Goal: Information Seeking & Learning: Learn about a topic

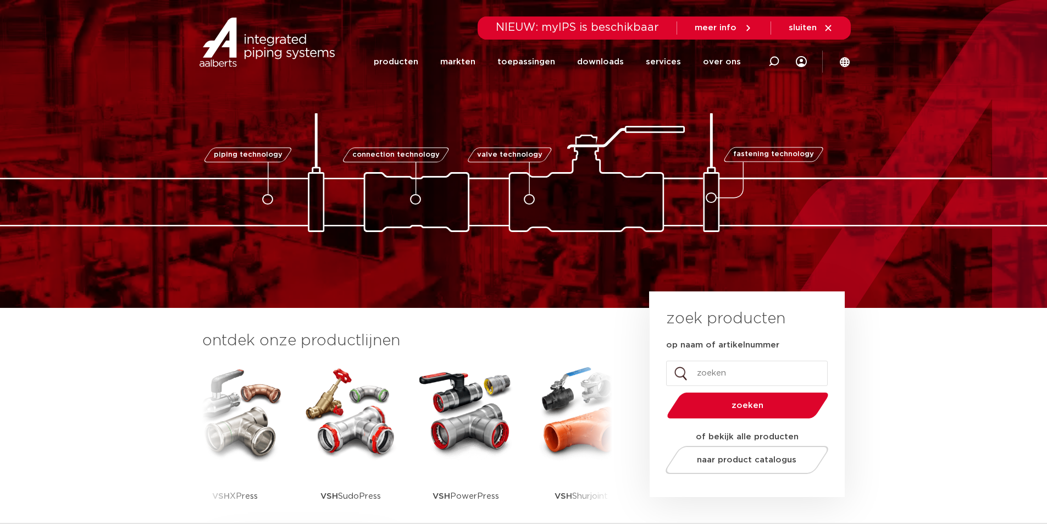
click at [551, 162] on img at bounding box center [524, 172] width 1100 height 119
click at [415, 53] on link "producten" at bounding box center [396, 62] width 45 height 45
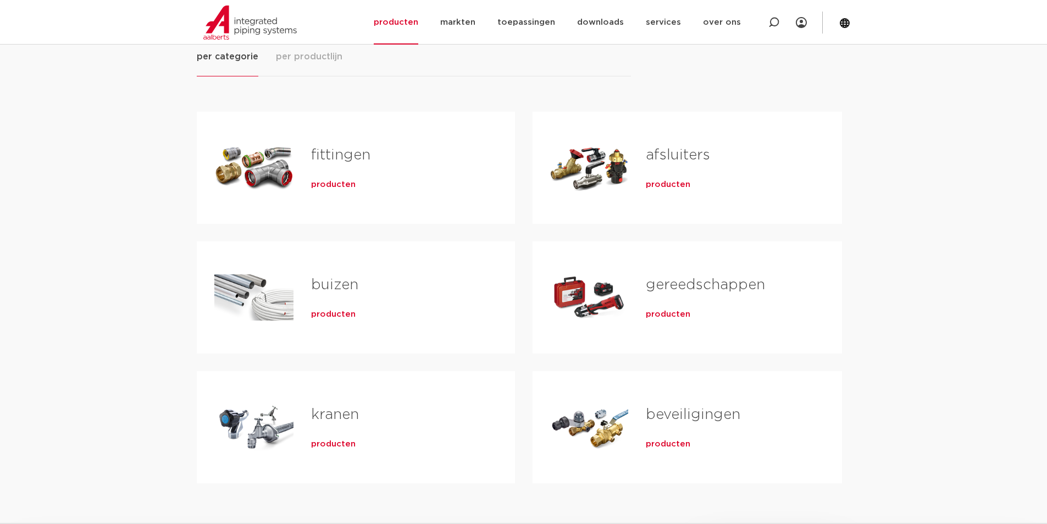
scroll to position [165, 0]
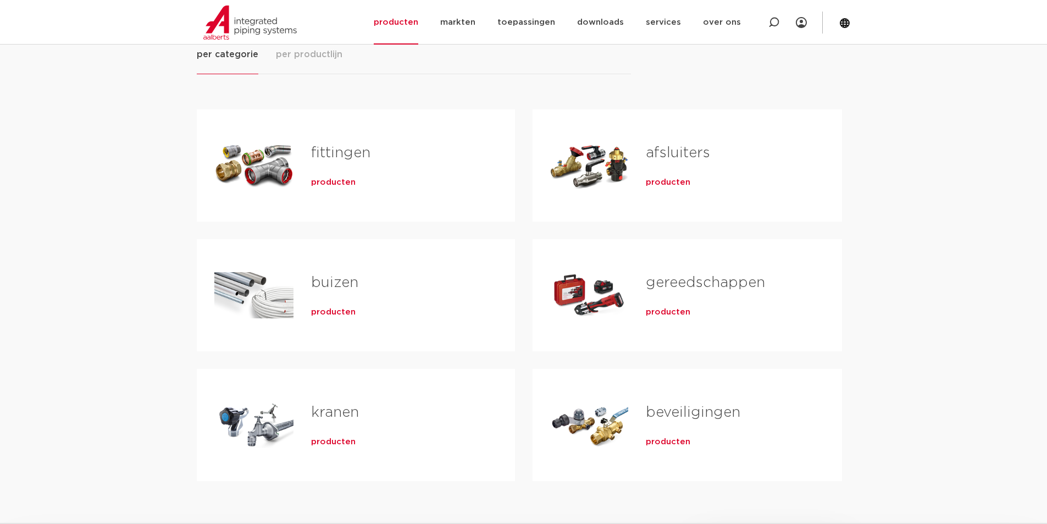
click at [597, 169] on div "Tabs. Open items met enter of spatie, sluit af met escape en navigeer met de pi…" at bounding box center [589, 165] width 79 height 77
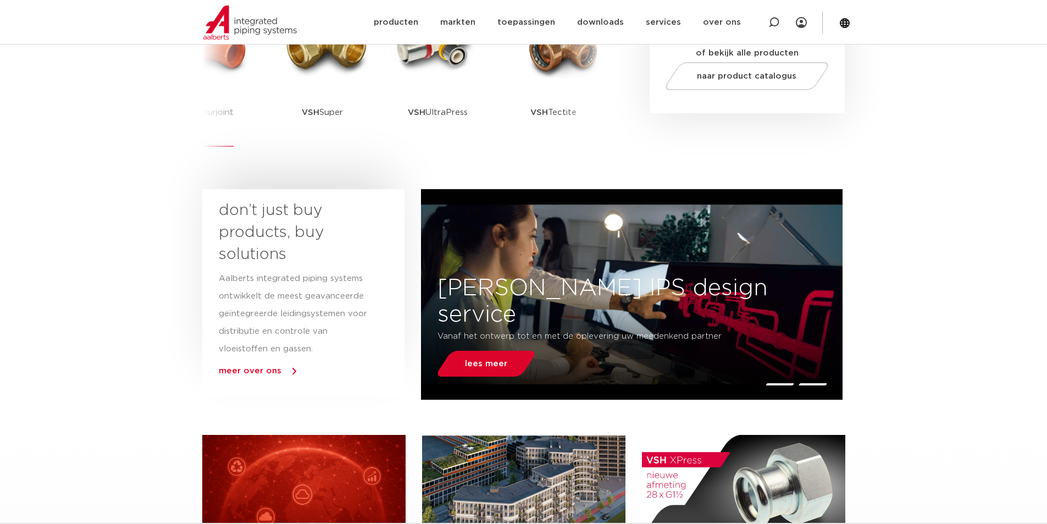
scroll to position [385, 0]
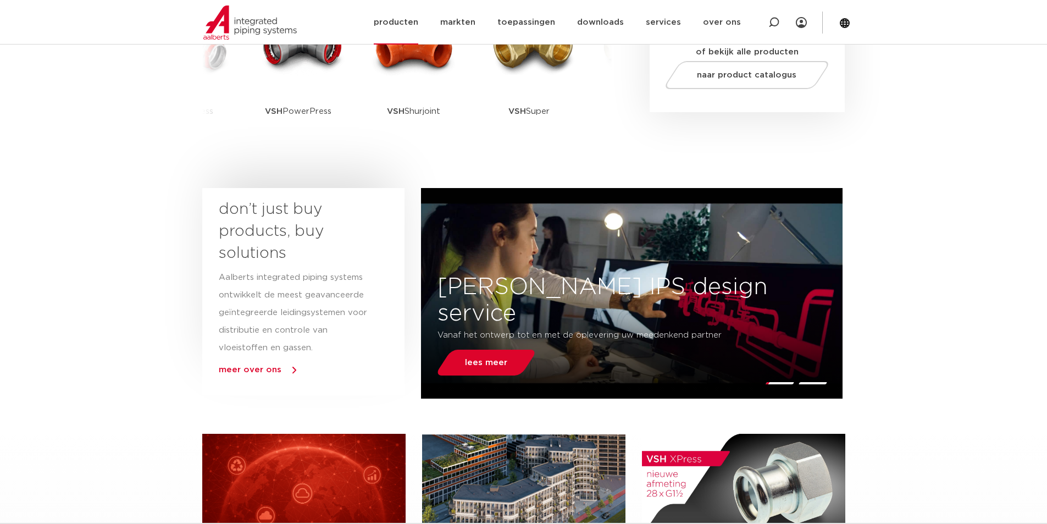
click at [404, 19] on link "producten" at bounding box center [396, 22] width 45 height 45
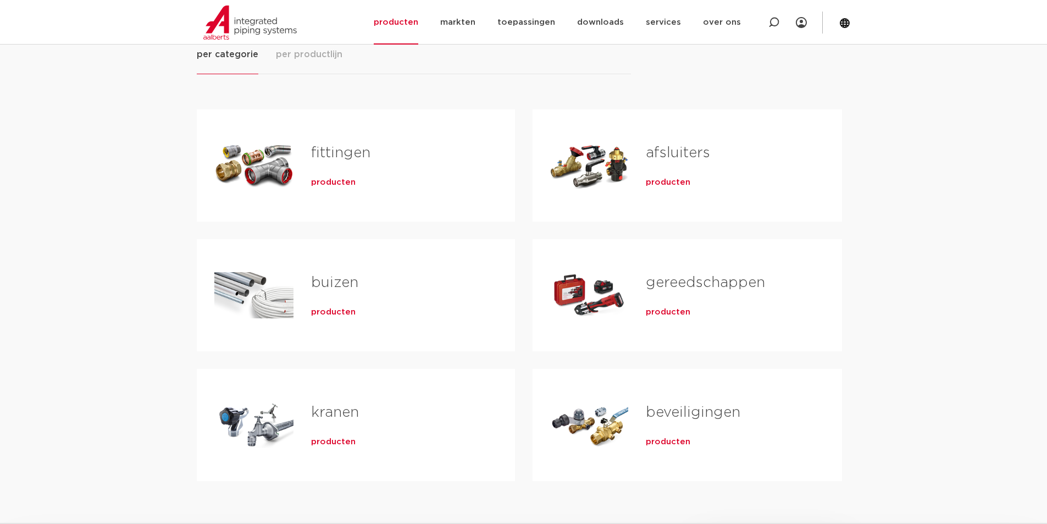
click at [704, 406] on link "beveiligingen" at bounding box center [693, 412] width 95 height 14
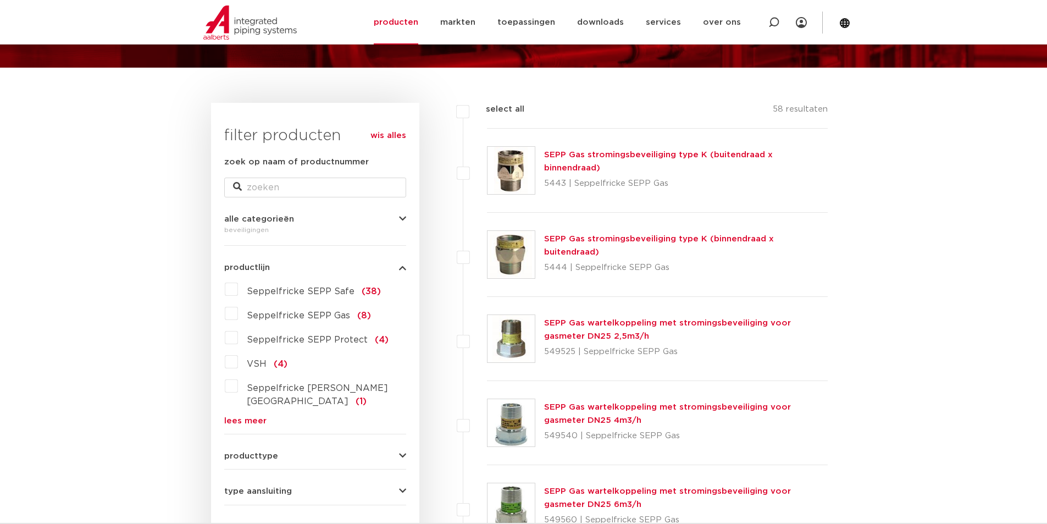
scroll to position [110, 0]
click at [252, 443] on div "producttype veiligheidsventielen (48) beluchters (29) accessoires (afsluiters) …" at bounding box center [315, 451] width 182 height 17
click at [256, 451] on span "producttype" at bounding box center [251, 455] width 54 height 8
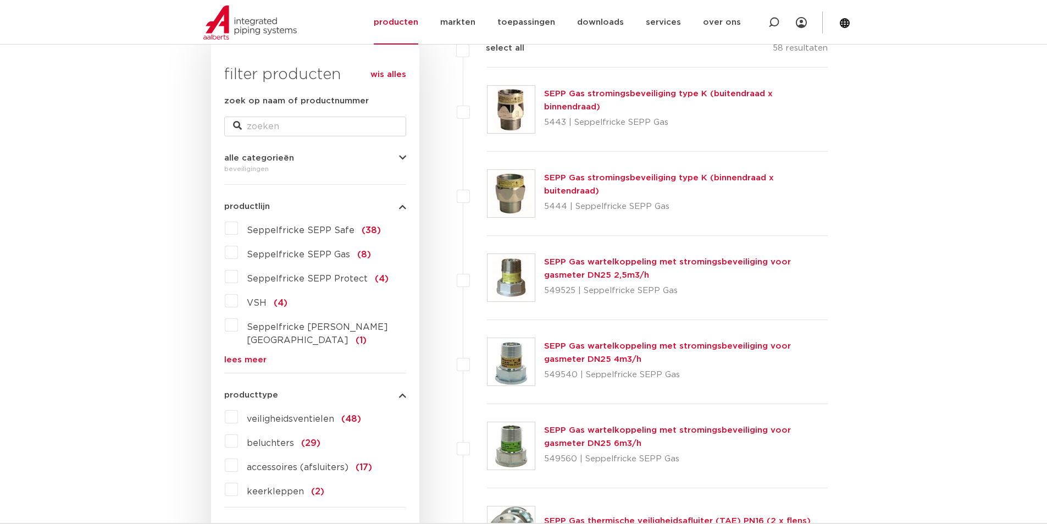
scroll to position [275, 0]
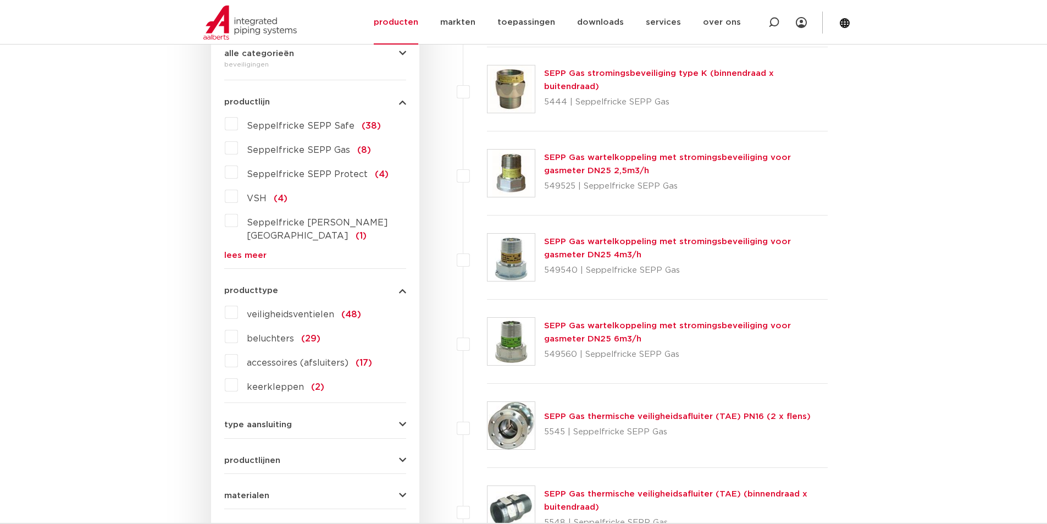
click at [268, 376] on label "keerkleppen (2)" at bounding box center [281, 385] width 86 height 18
click at [0, 0] on input "keerkleppen (2)" at bounding box center [0, 0] width 0 height 0
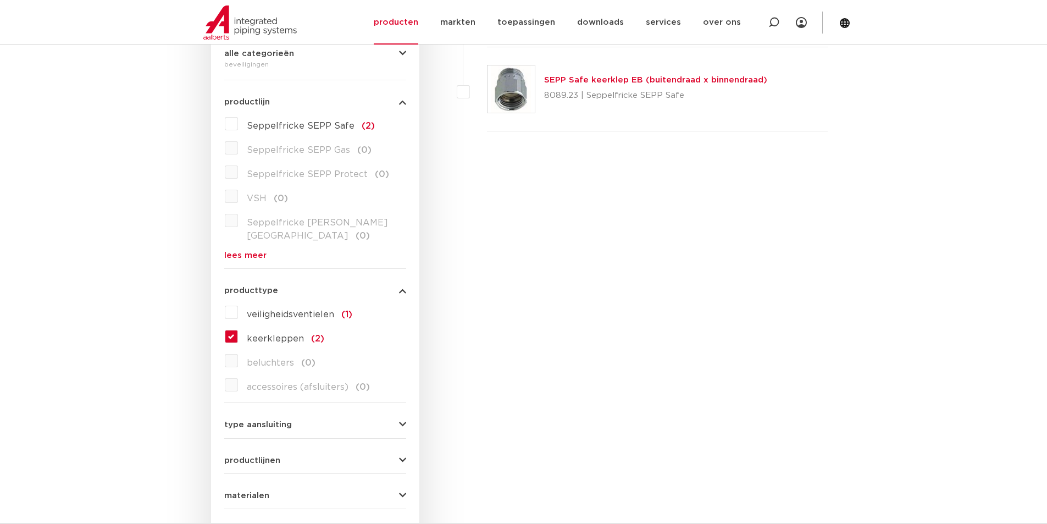
scroll to position [165, 0]
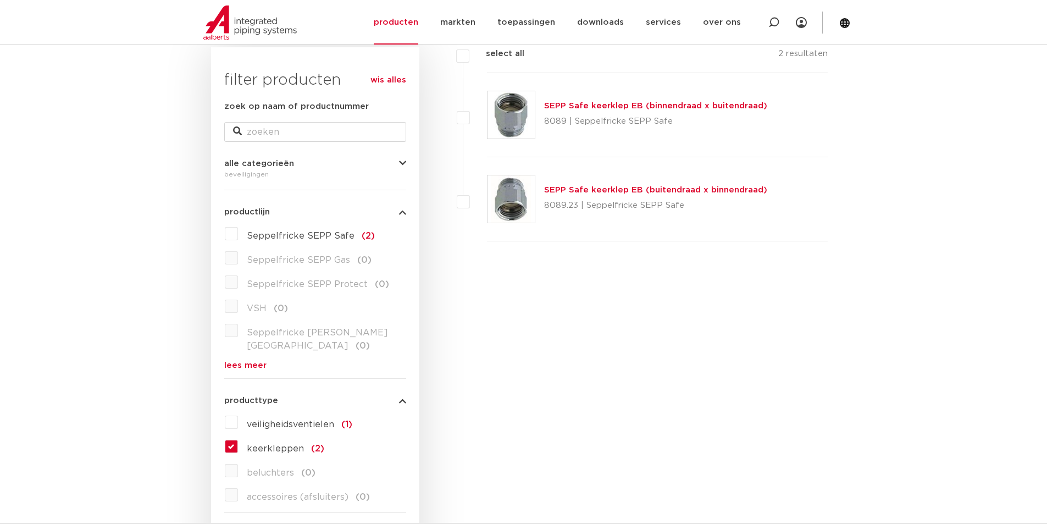
click at [249, 444] on span "keerkleppen" at bounding box center [275, 448] width 57 height 9
click at [0, 0] on input "keerkleppen (2)" at bounding box center [0, 0] width 0 height 0
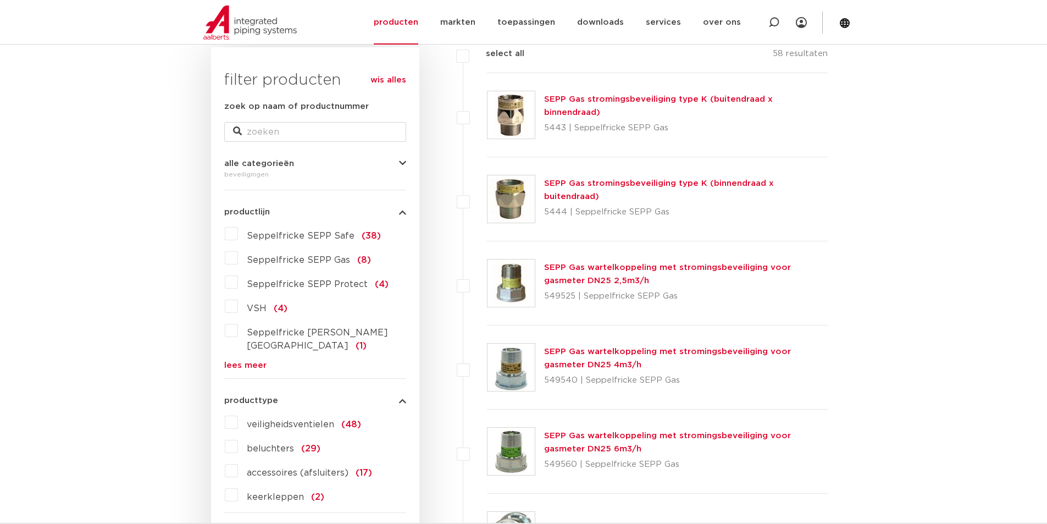
click at [288, 420] on span "veiligheidsventielen" at bounding box center [290, 424] width 87 height 9
click at [0, 0] on input "veiligheidsventielen (48)" at bounding box center [0, 0] width 0 height 0
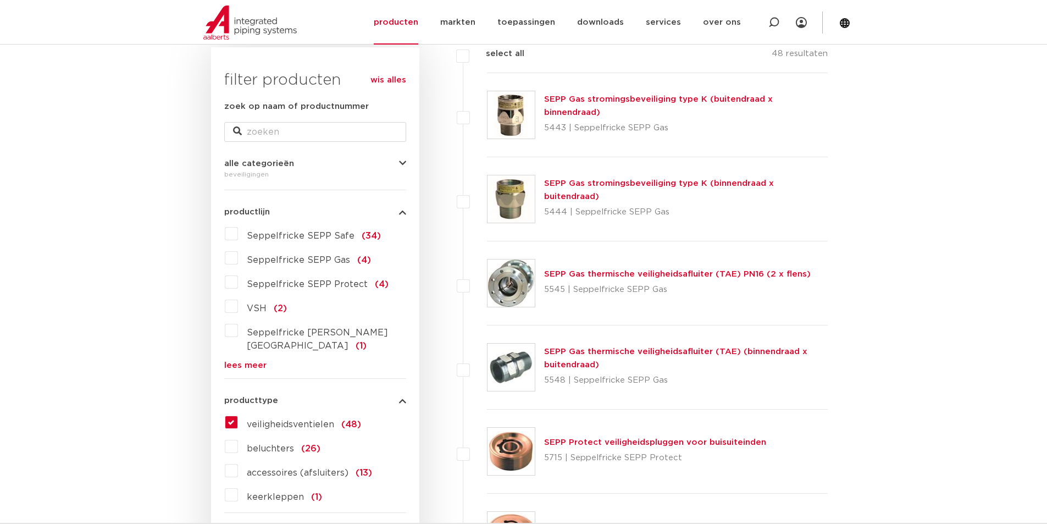
click at [282, 420] on span "veiligheidsventielen" at bounding box center [290, 424] width 87 height 9
click at [0, 0] on input "veiligheidsventielen (48)" at bounding box center [0, 0] width 0 height 0
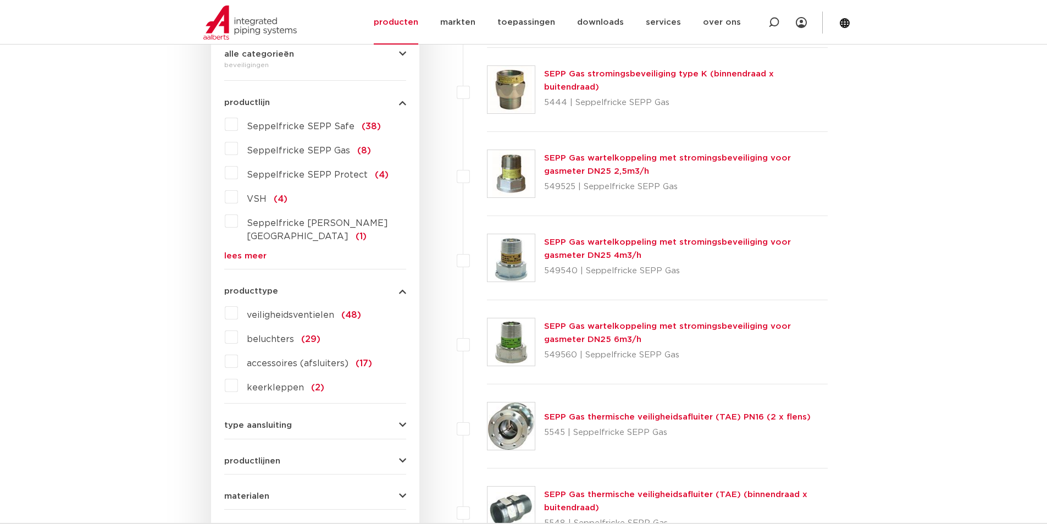
scroll to position [275, 0]
click at [273, 359] on span "accessoires (afsluiters)" at bounding box center [298, 363] width 102 height 9
click at [0, 0] on input "accessoires (afsluiters) (17)" at bounding box center [0, 0] width 0 height 0
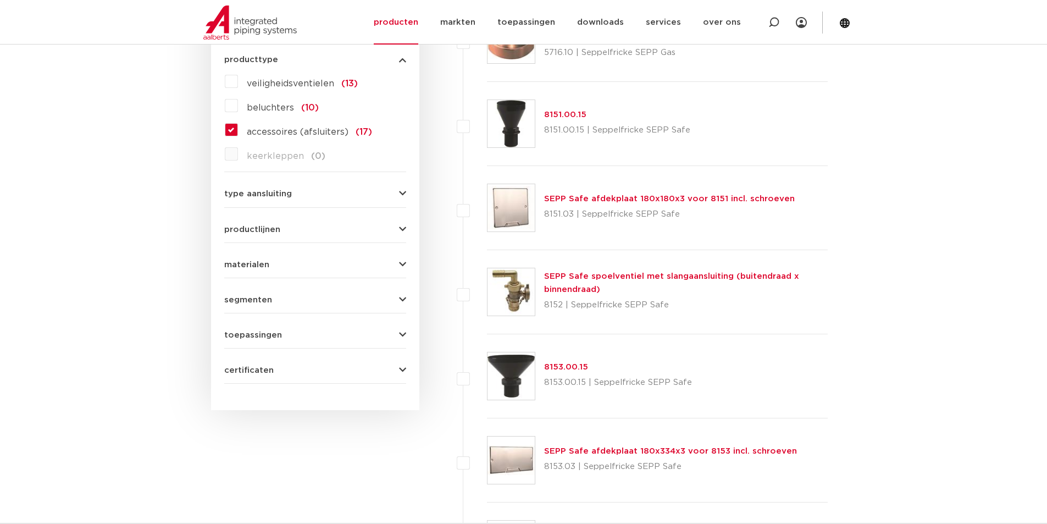
scroll to position [492, 0]
